Goal: Information Seeking & Learning: Learn about a topic

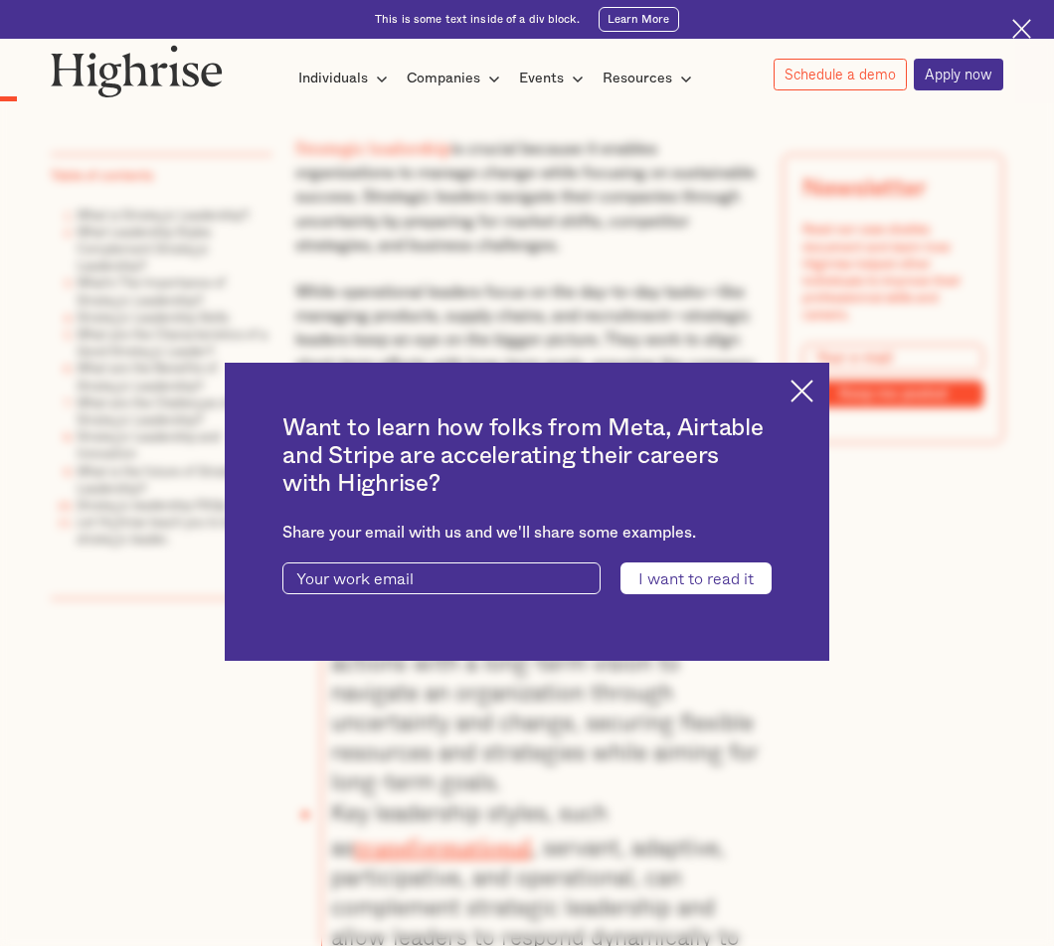
scroll to position [1020, 0]
click at [792, 397] on img at bounding box center [801, 391] width 23 height 23
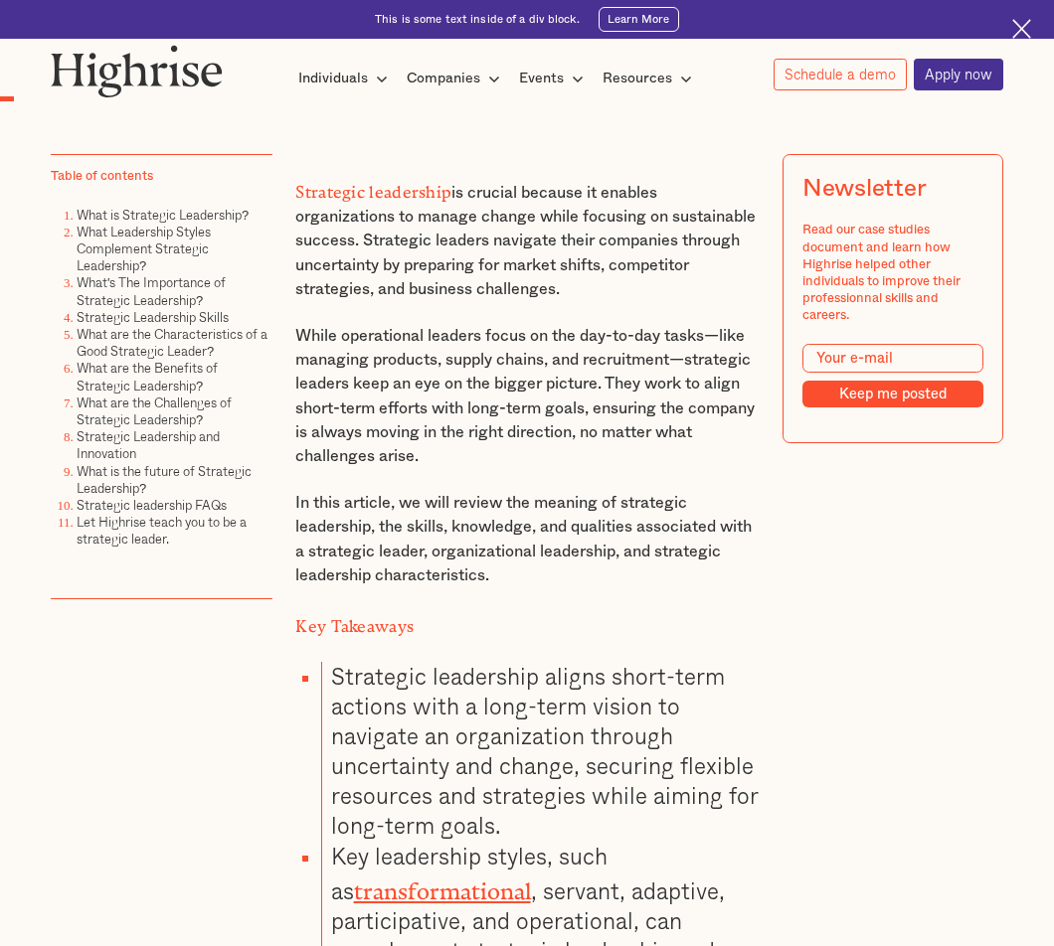
scroll to position [919, 0]
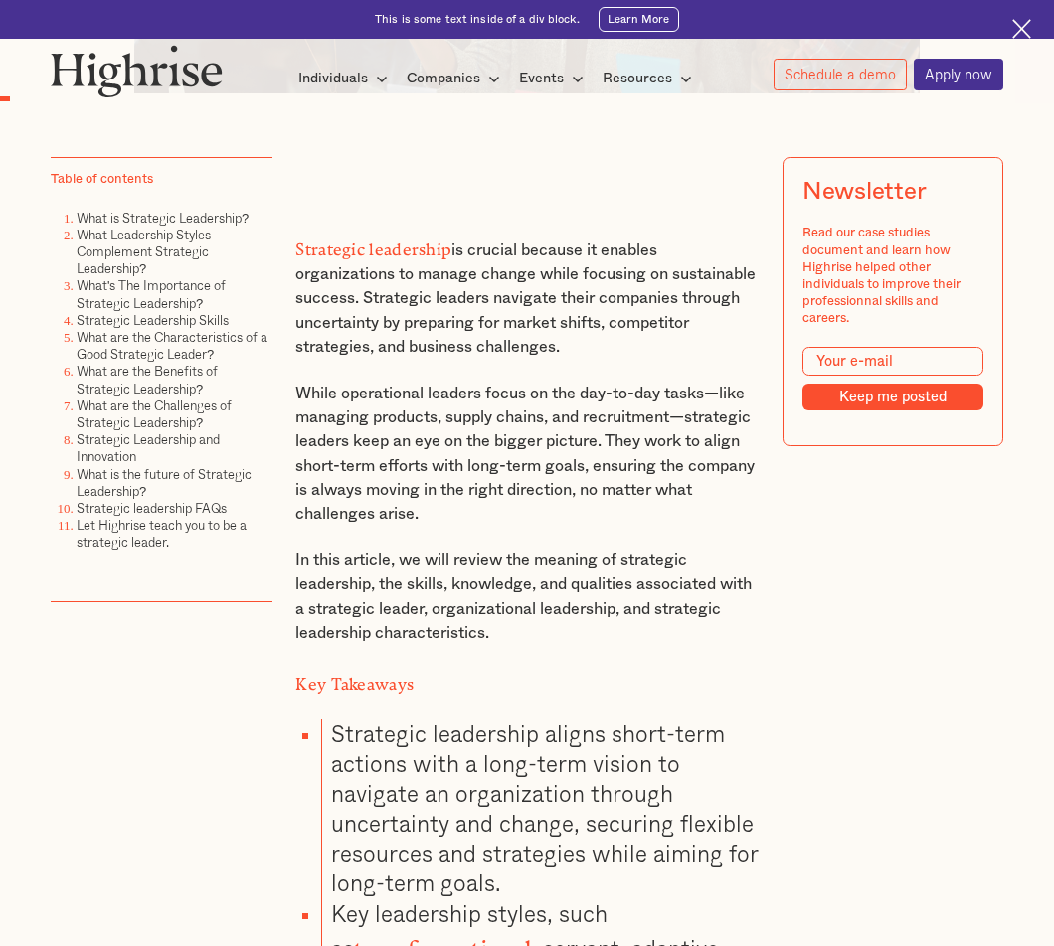
click at [452, 299] on p "Strategic leadership is crucial because it enables organizations to manage chan…" at bounding box center [526, 296] width 462 height 125
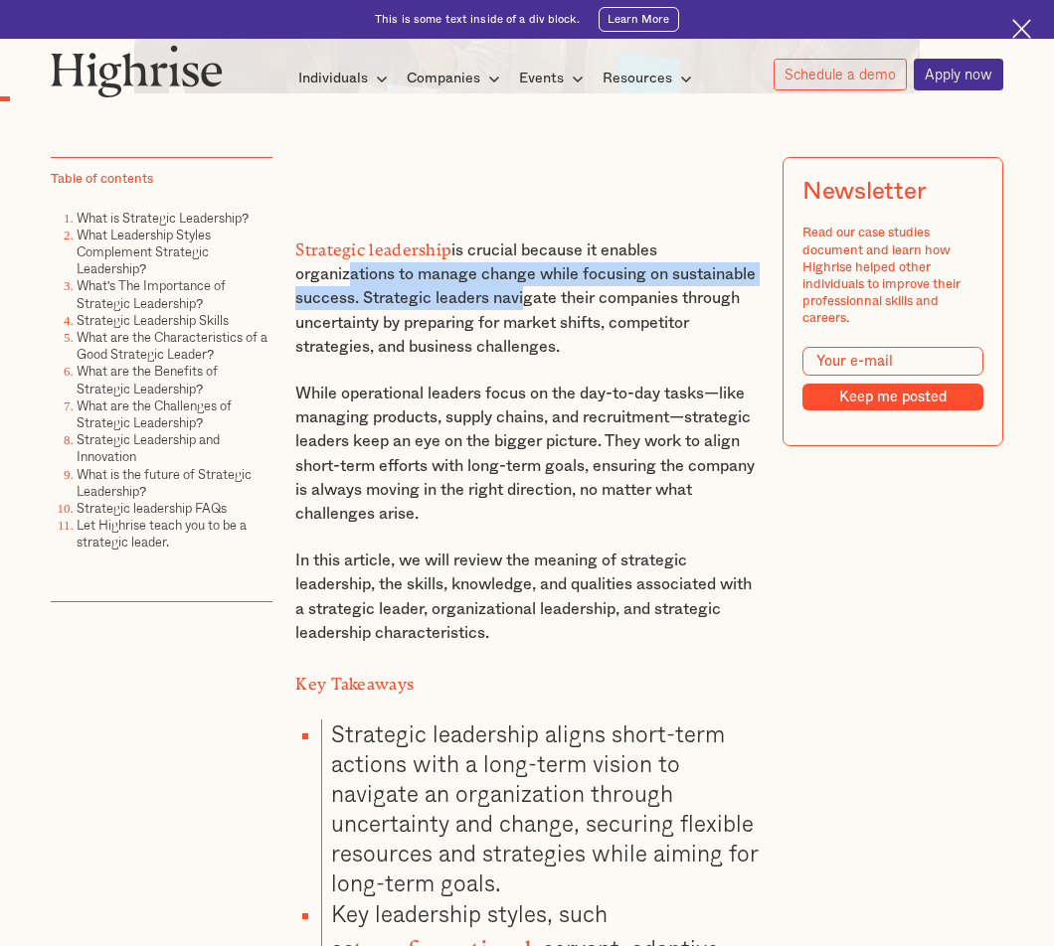
drag, startPoint x: 342, startPoint y: 263, endPoint x: 609, endPoint y: 283, distance: 268.2
click at [609, 283] on p "Strategic leadership is crucial because it enables organizations to manage chan…" at bounding box center [526, 296] width 462 height 125
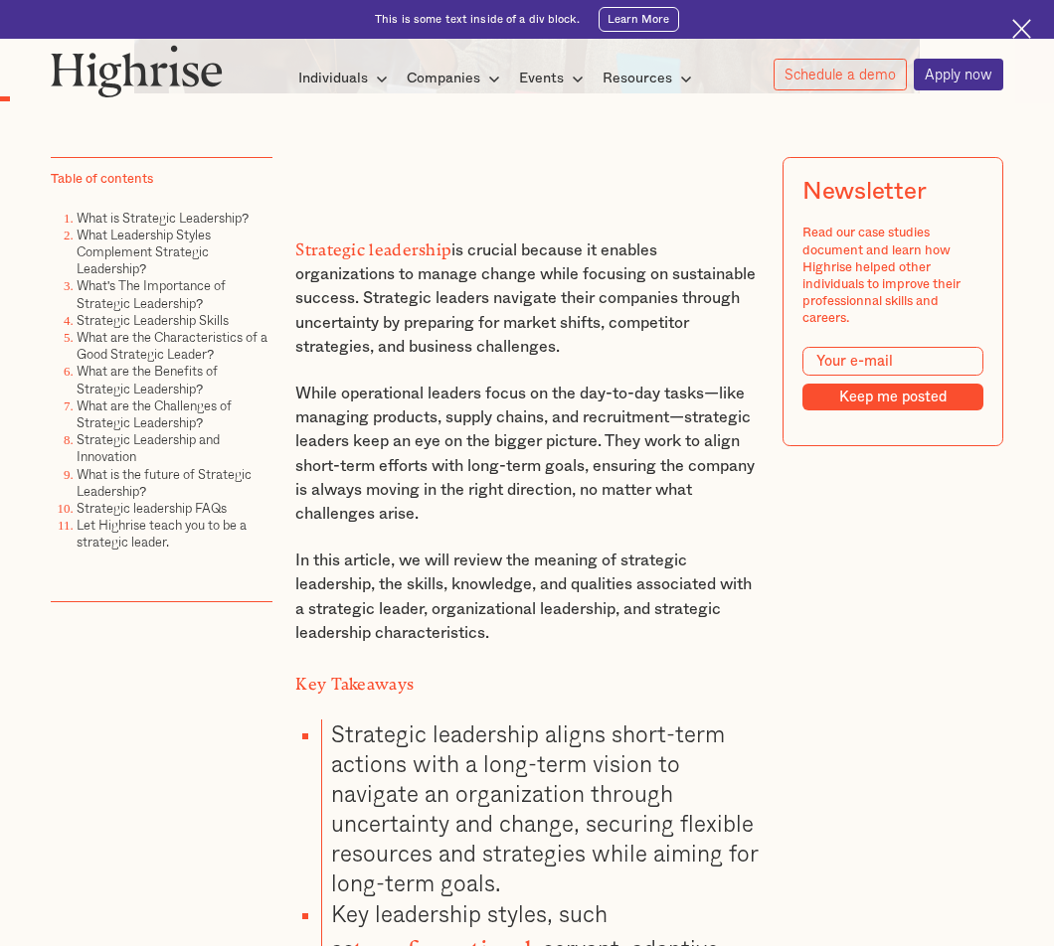
click at [652, 287] on p "Strategic leadership is crucial because it enables organizations to manage chan…" at bounding box center [526, 296] width 462 height 125
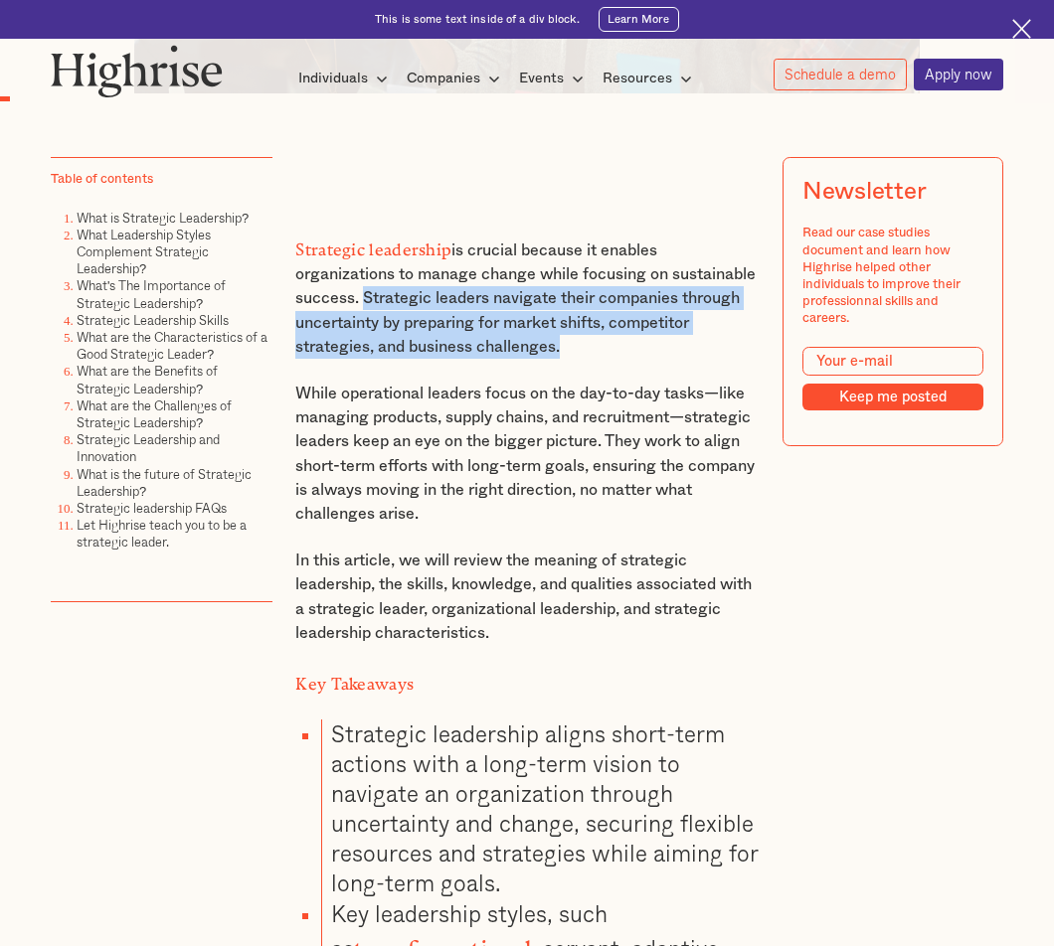
drag, startPoint x: 448, startPoint y: 290, endPoint x: 642, endPoint y: 335, distance: 199.0
click at [642, 335] on p "Strategic leadership is crucial because it enables organizations to manage chan…" at bounding box center [526, 296] width 462 height 125
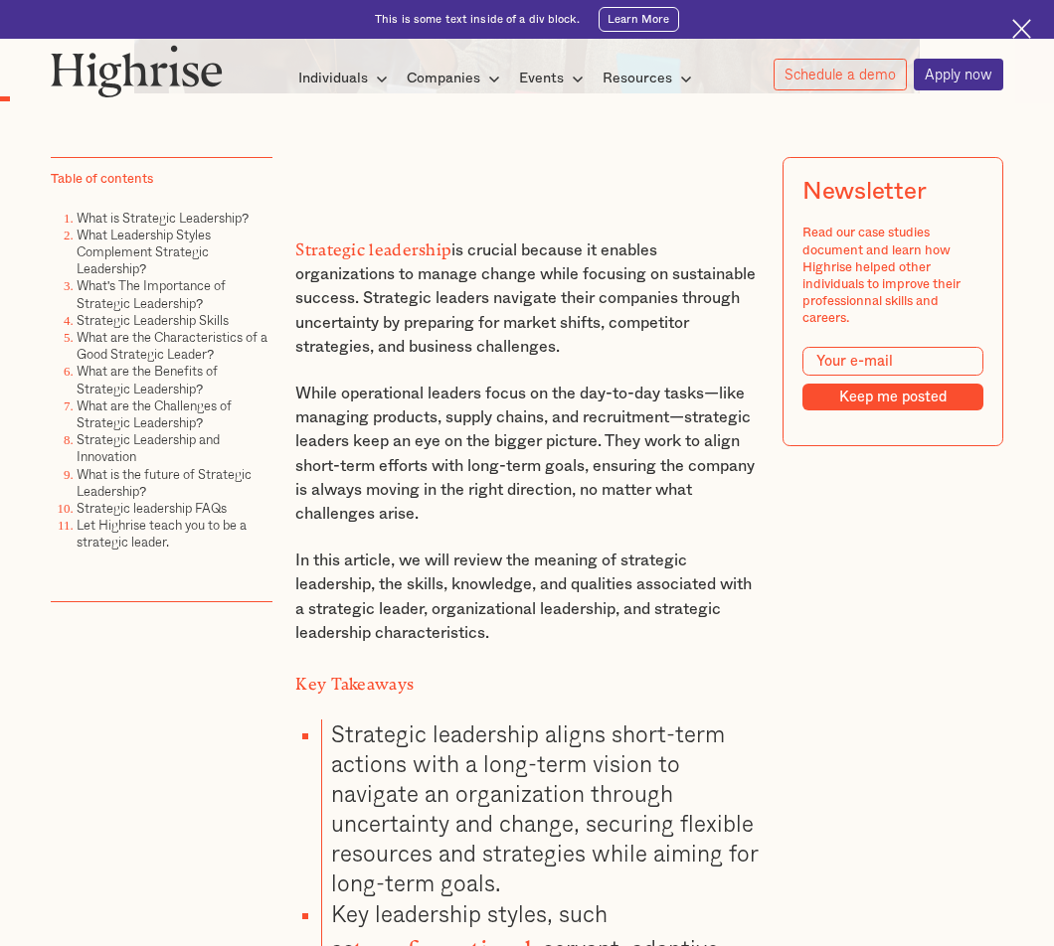
click at [653, 337] on p "Strategic leadership is crucial because it enables organizations to manage chan…" at bounding box center [526, 296] width 462 height 125
drag, startPoint x: 409, startPoint y: 321, endPoint x: 625, endPoint y: 320, distance: 216.7
click at [619, 319] on p "Strategic leadership is crucial because it enables organizations to manage chan…" at bounding box center [526, 296] width 462 height 125
click at [646, 329] on p "Strategic leadership is crucial because it enables organizations to manage chan…" at bounding box center [526, 296] width 462 height 125
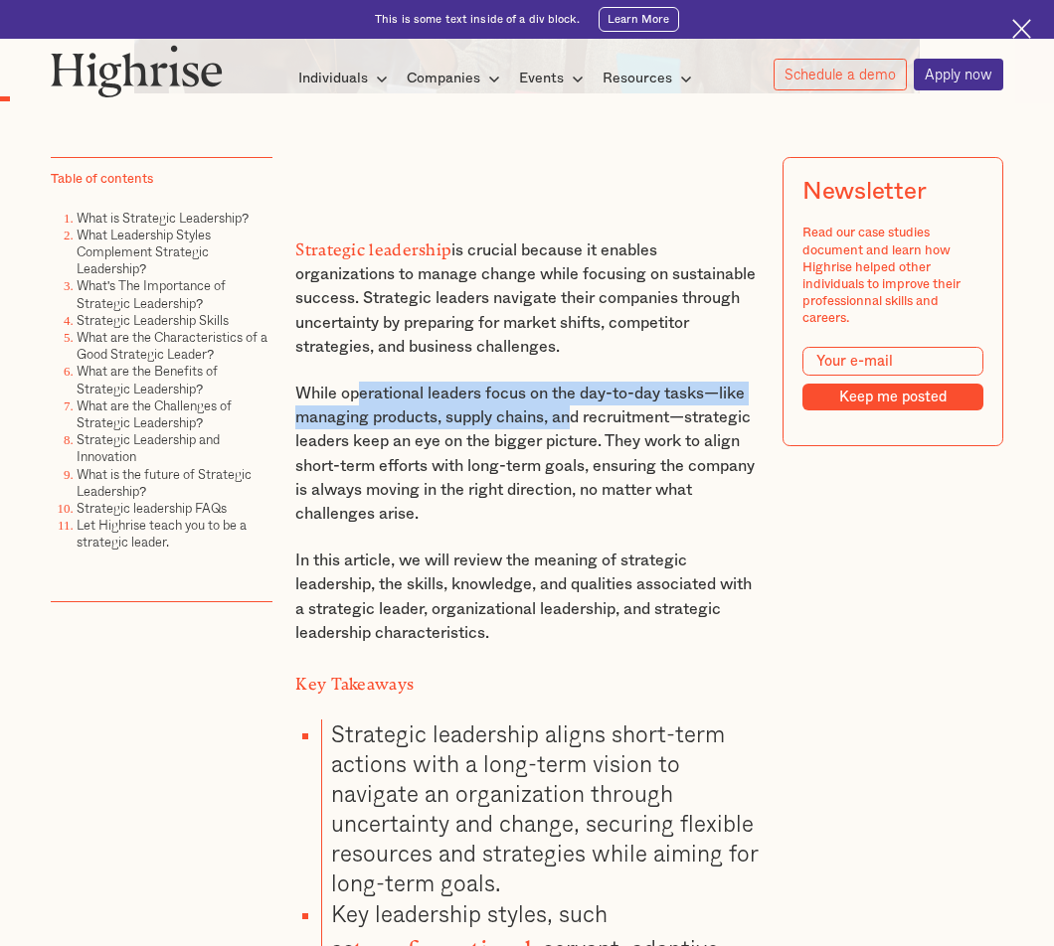
drag, startPoint x: 363, startPoint y: 391, endPoint x: 577, endPoint y: 403, distance: 214.1
click at [577, 403] on p "While operational leaders focus on the day-to-day tasks—like managing products,…" at bounding box center [526, 454] width 462 height 145
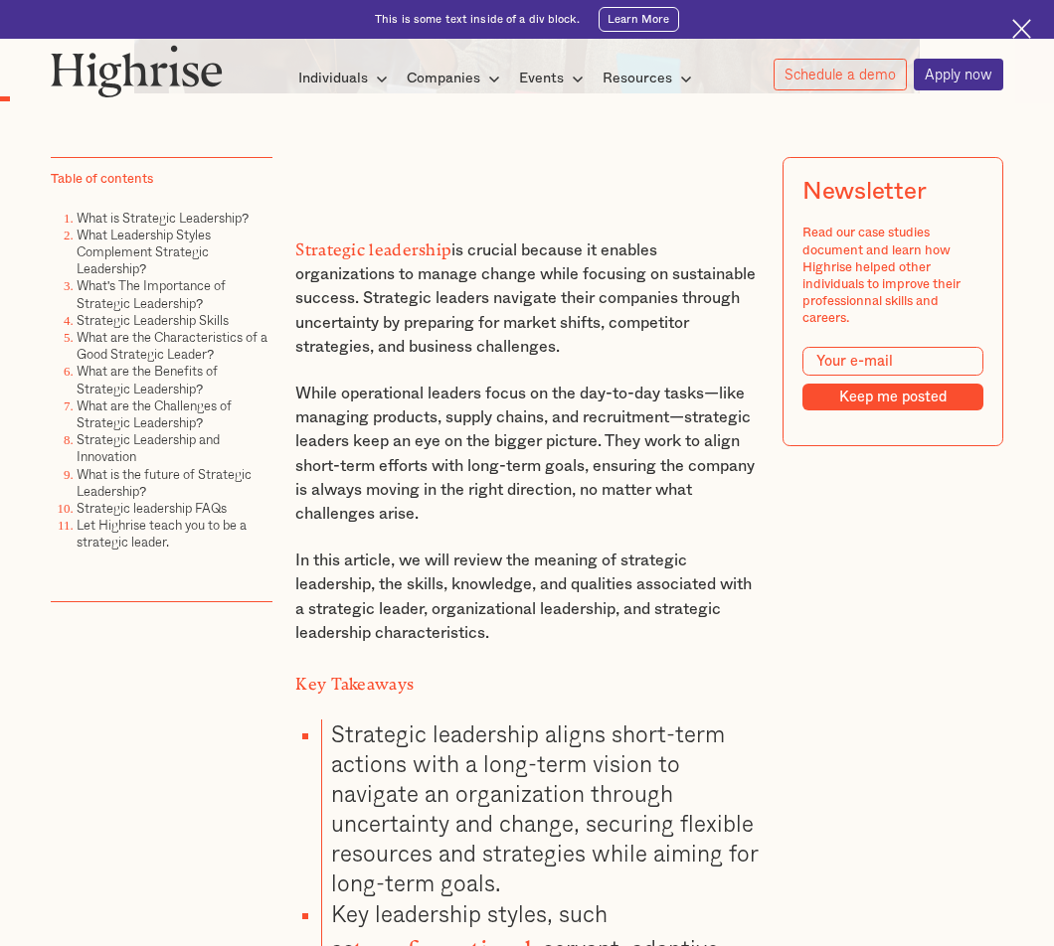
click at [637, 452] on p "While operational leaders focus on the day-to-day tasks—like managing products,…" at bounding box center [526, 454] width 462 height 145
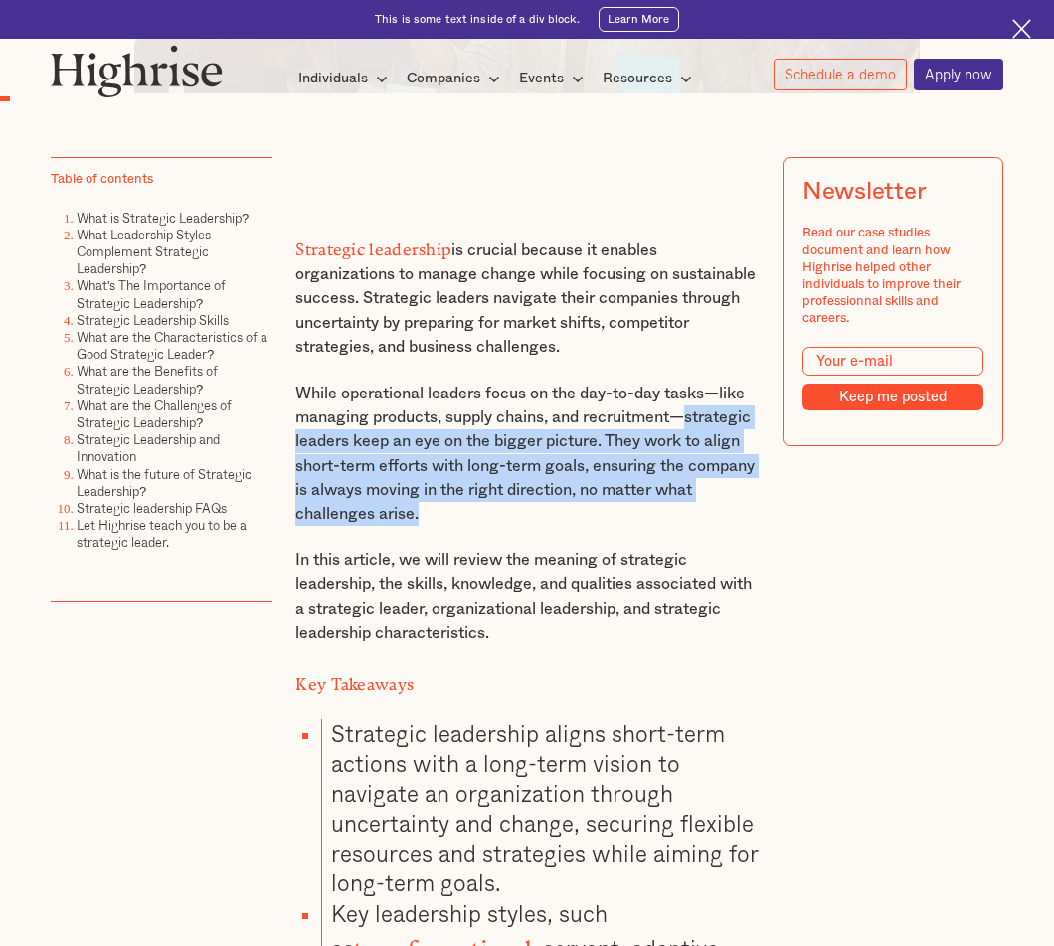
drag, startPoint x: 299, startPoint y: 434, endPoint x: 503, endPoint y: 505, distance: 215.7
click at [503, 505] on p "While operational leaders focus on the day-to-day tasks—like managing products,…" at bounding box center [526, 454] width 462 height 145
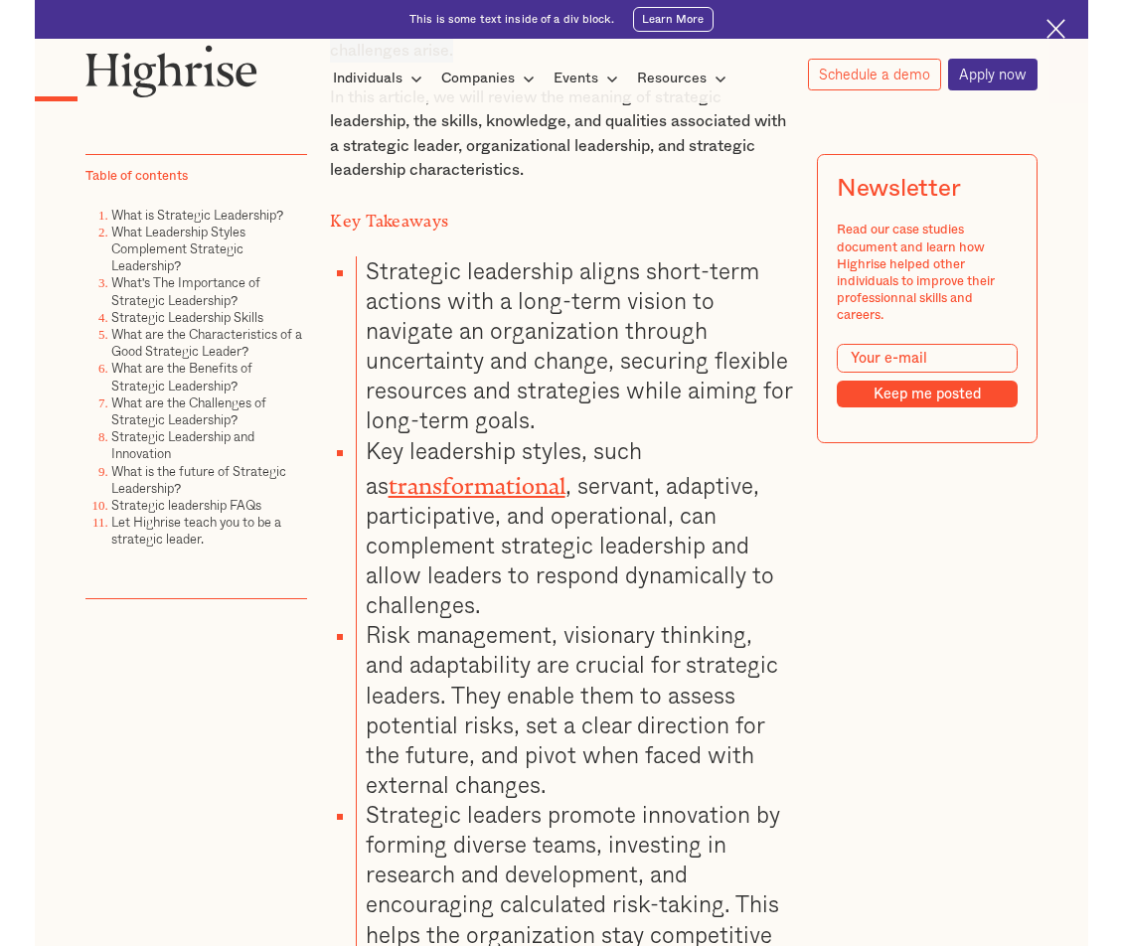
scroll to position [1383, 0]
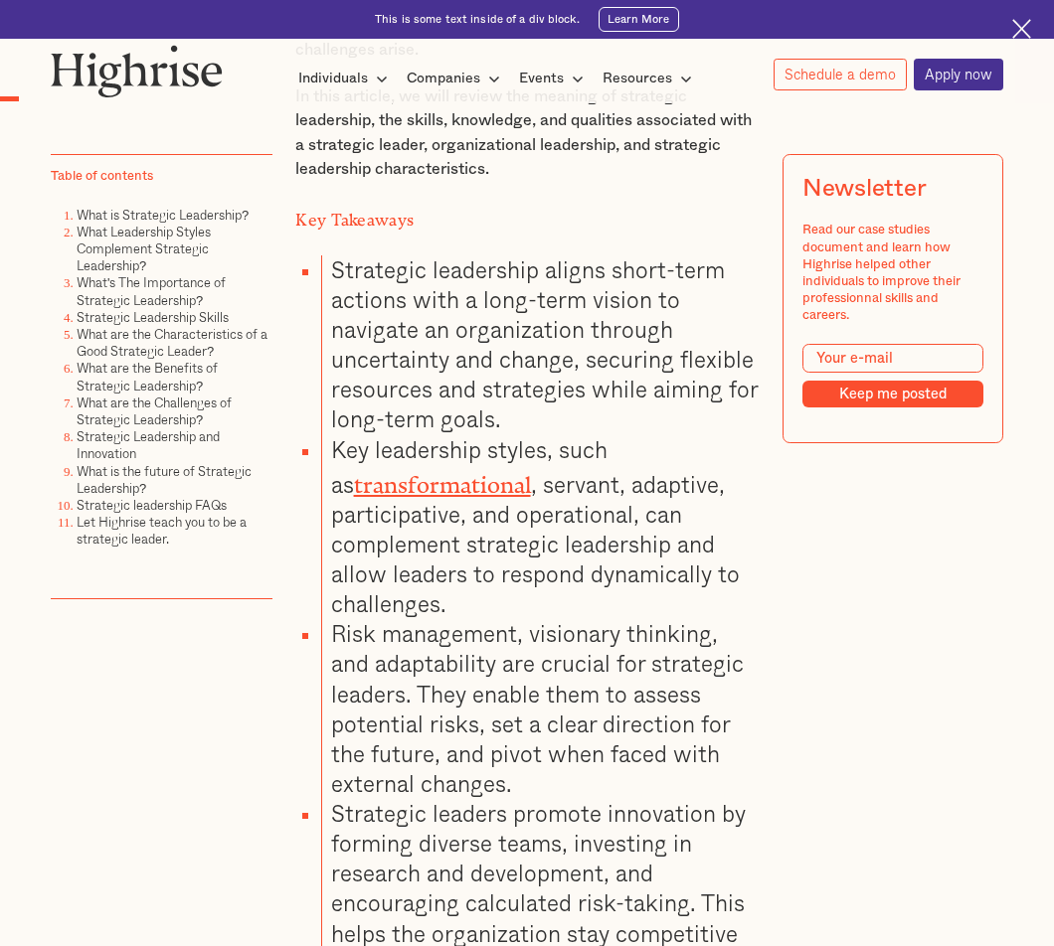
click at [394, 530] on li "Key leadership styles, such as transformational , servant, adaptive, participat…" at bounding box center [539, 527] width 436 height 185
click at [557, 587] on li "Key leadership styles, such as transformational , servant, adaptive, participat…" at bounding box center [539, 527] width 436 height 185
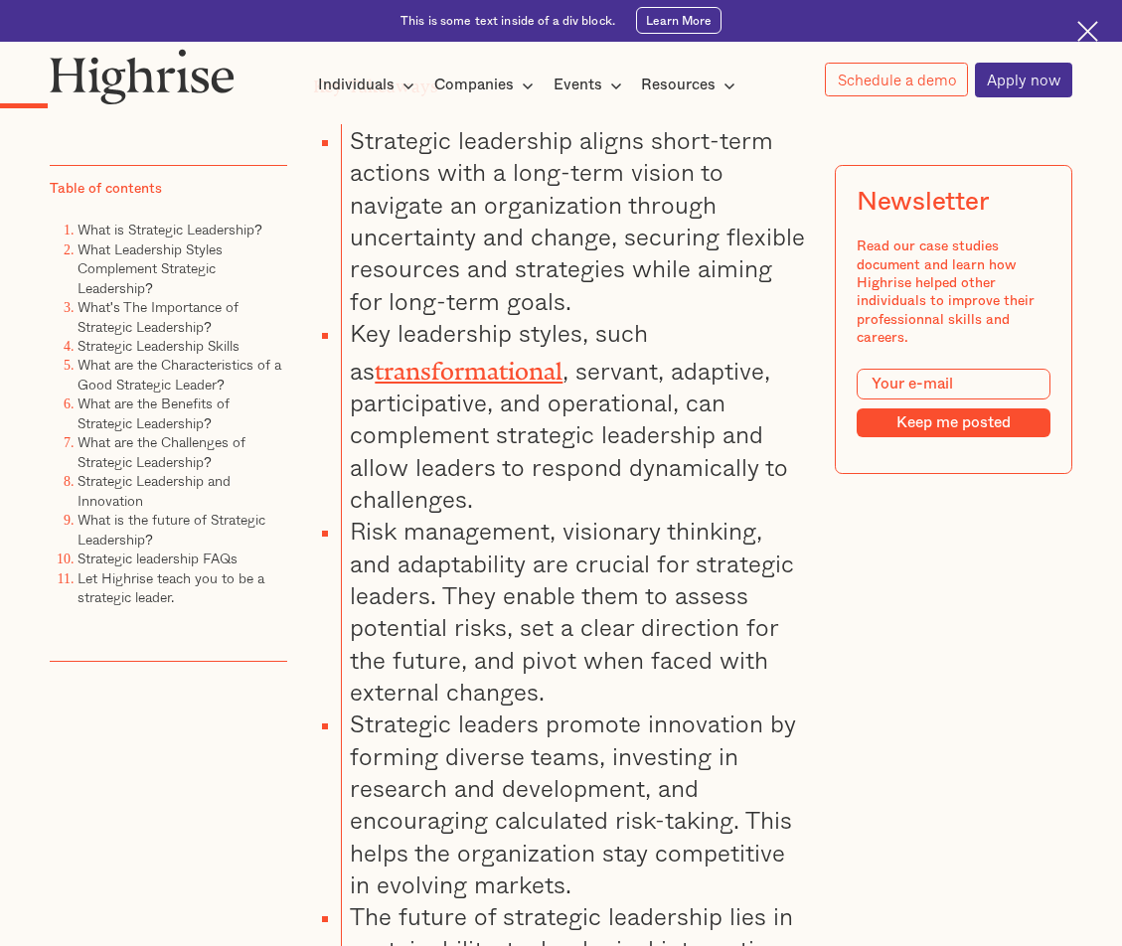
scroll to position [1844, 0]
